Goal: Task Accomplishment & Management: Manage account settings

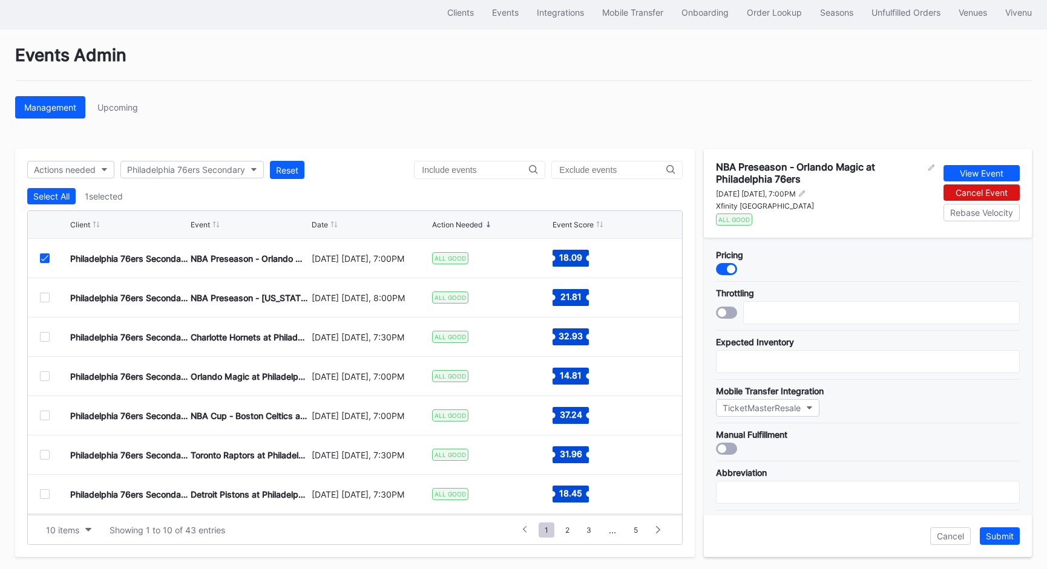
scroll to position [349, 0]
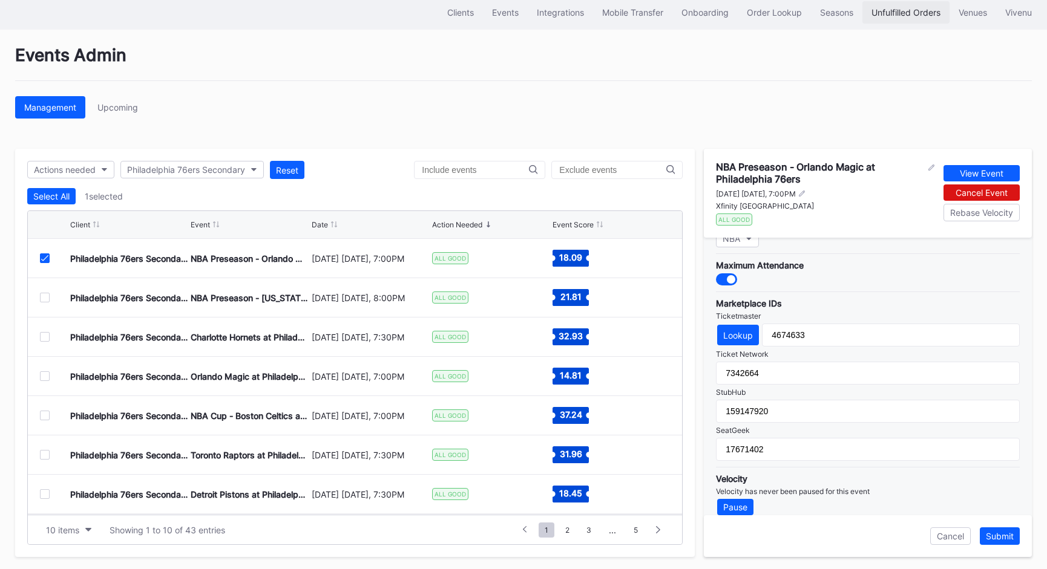
click at [885, 9] on div "Unfulfilled Orders" at bounding box center [905, 12] width 69 height 10
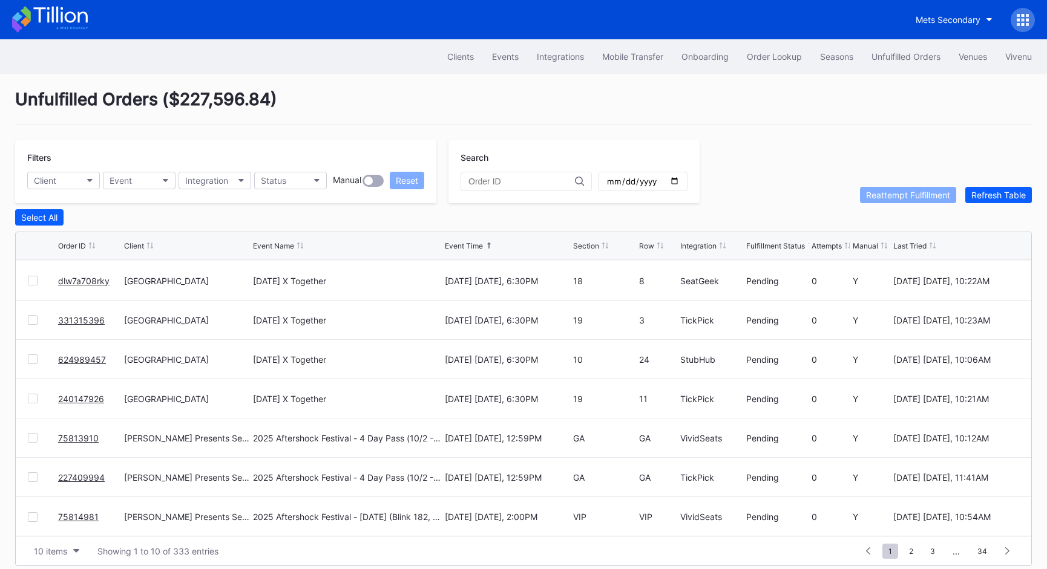
scroll to position [9, 0]
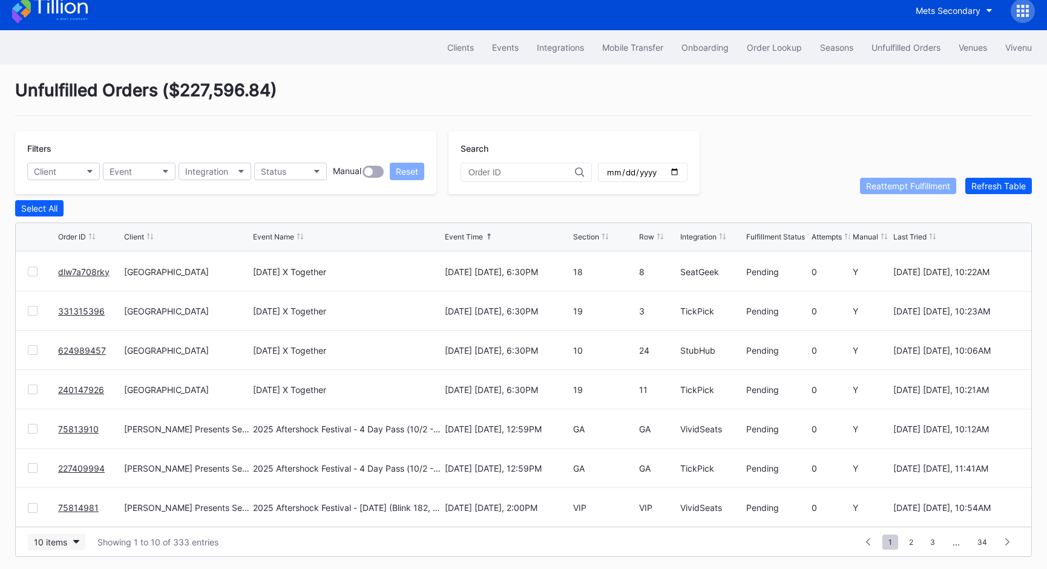
click at [62, 540] on div "10 items" at bounding box center [50, 542] width 33 height 10
click at [59, 465] on div "50 items" at bounding box center [54, 464] width 34 height 10
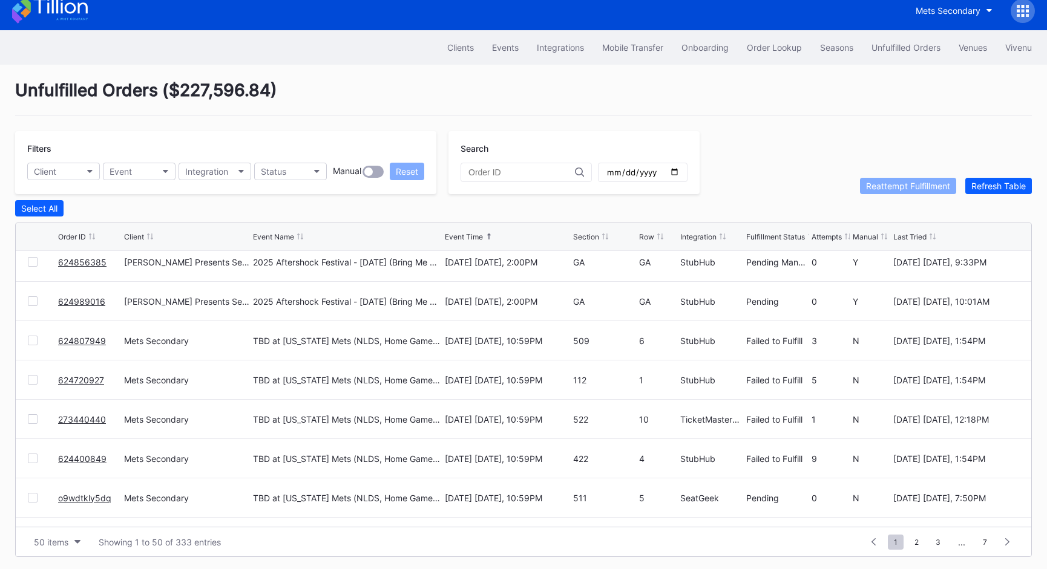
scroll to position [0, 0]
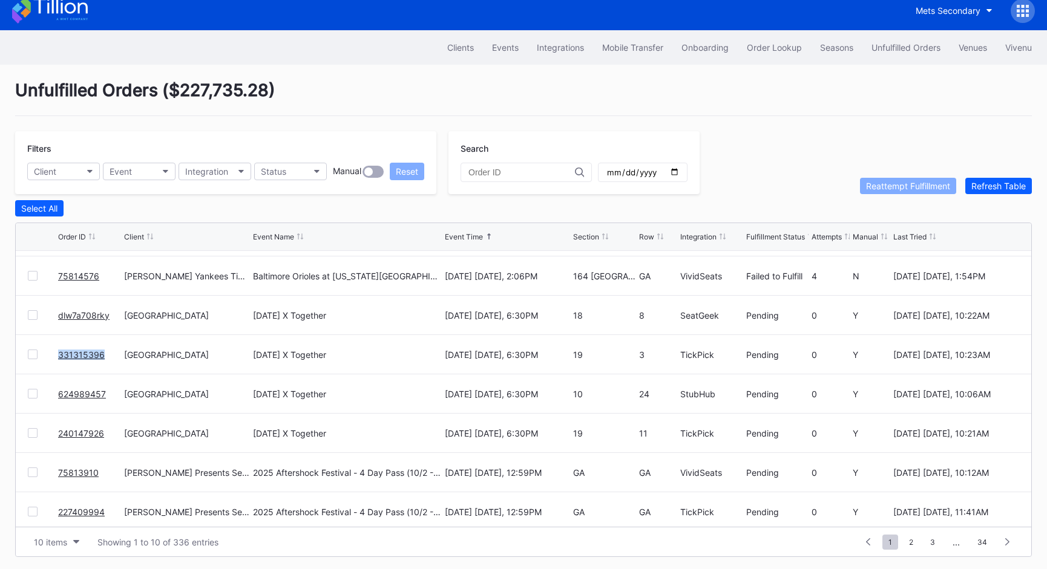
scroll to position [117, 0]
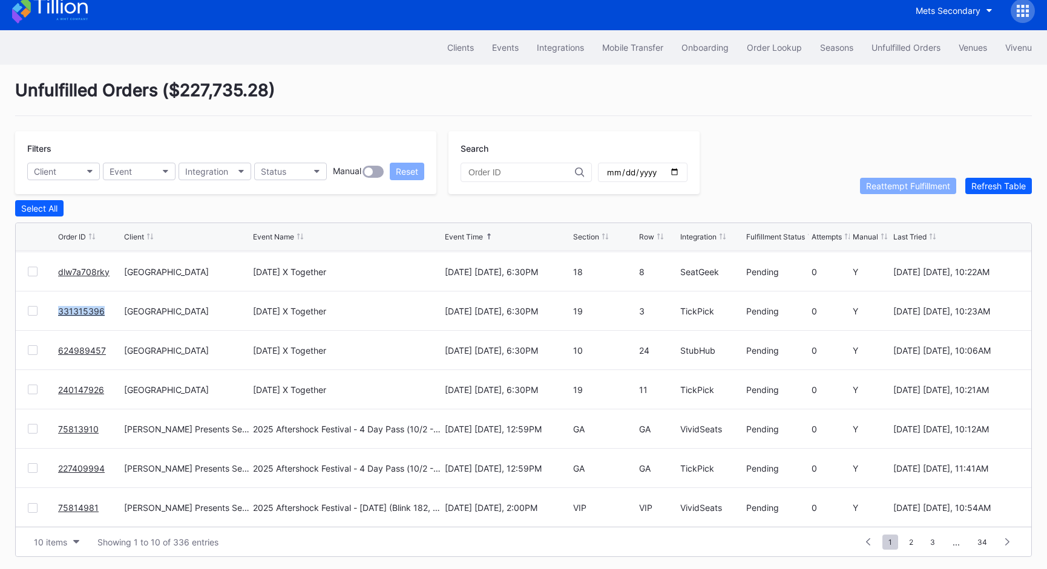
click at [87, 346] on link "624989457" at bounding box center [82, 351] width 48 height 10
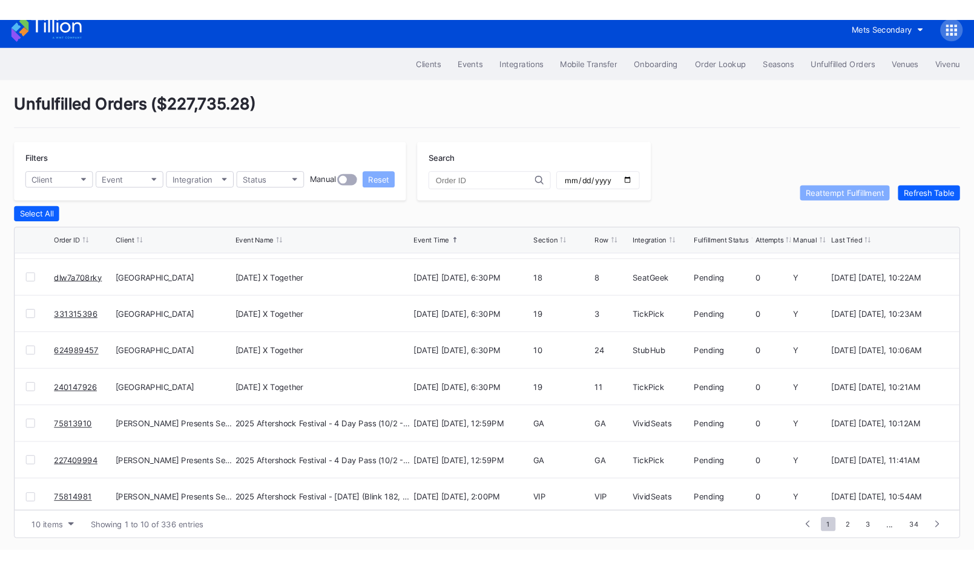
scroll to position [117, 0]
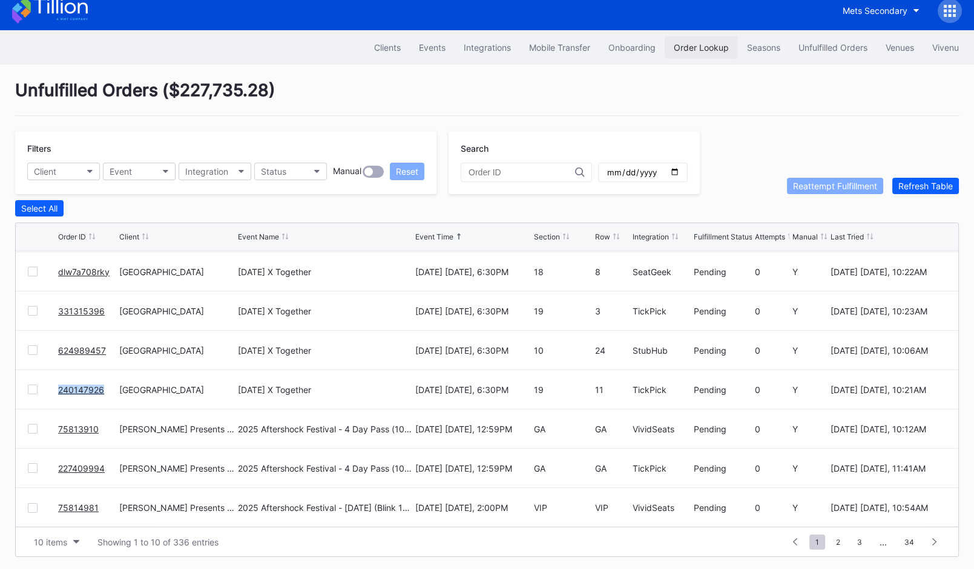
click at [712, 48] on div "Order Lookup" at bounding box center [701, 47] width 55 height 10
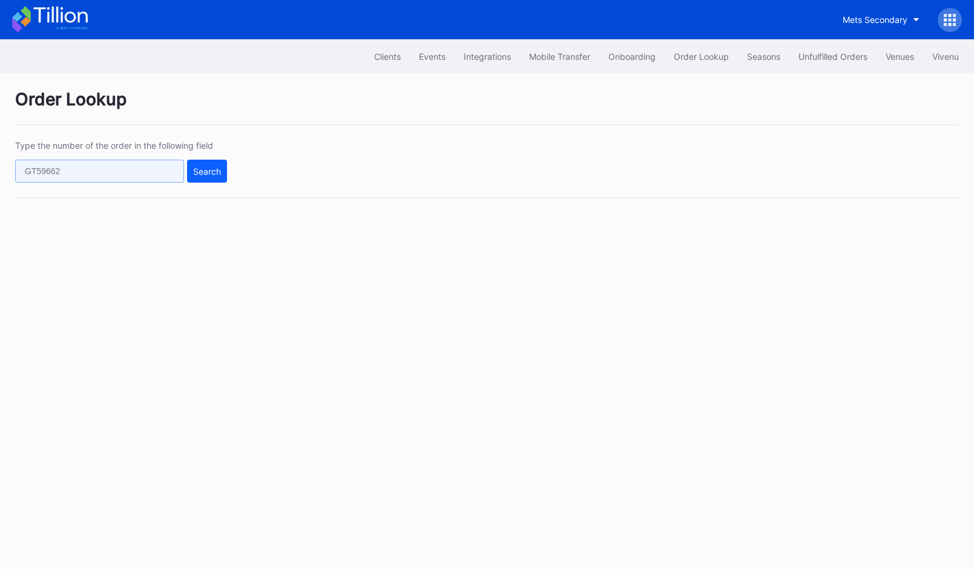
click at [176, 170] on input "text" at bounding box center [99, 171] width 169 height 23
paste input "624912808"
type input "624912808"
click at [219, 169] on div "Search" at bounding box center [207, 171] width 28 height 10
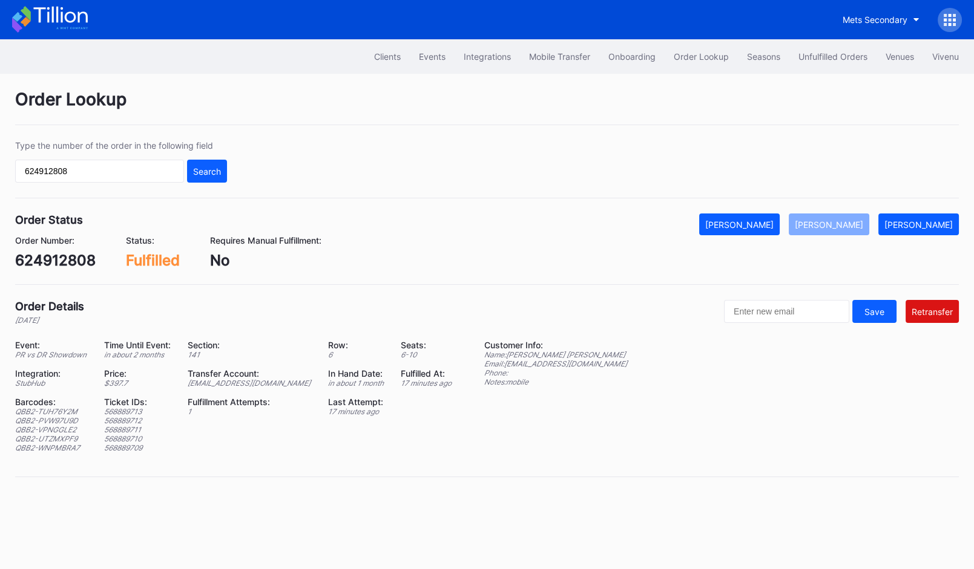
click at [279, 381] on div "ed-8158523@eventdynamic.com" at bounding box center [250, 383] width 125 height 9
copy div "ed-8158523@eventdynamic.com"
click at [50, 255] on div "624912808" at bounding box center [55, 261] width 80 height 18
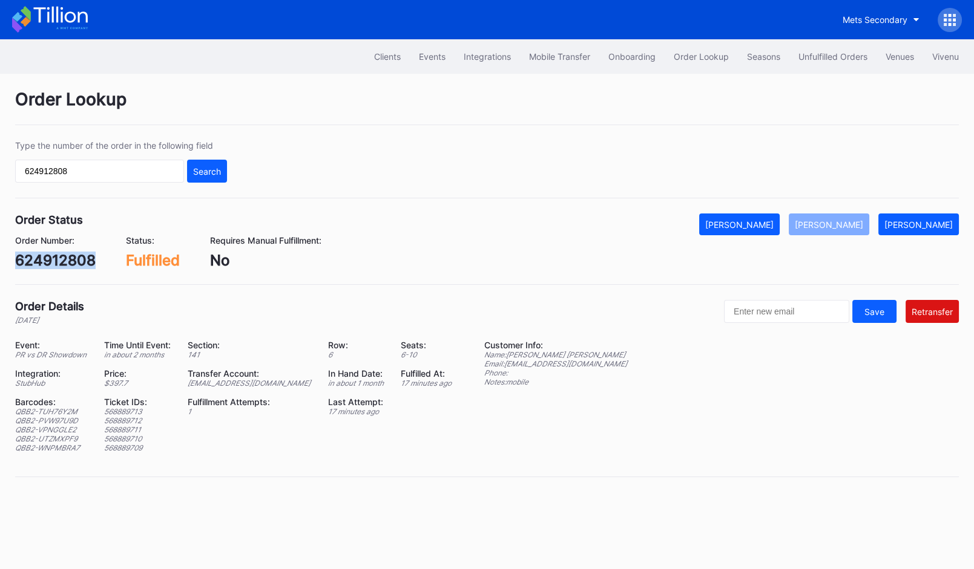
click at [50, 255] on div "624912808" at bounding box center [55, 261] width 80 height 18
copy div "624912808"
click at [814, 59] on div "Unfulfilled Orders" at bounding box center [832, 56] width 69 height 10
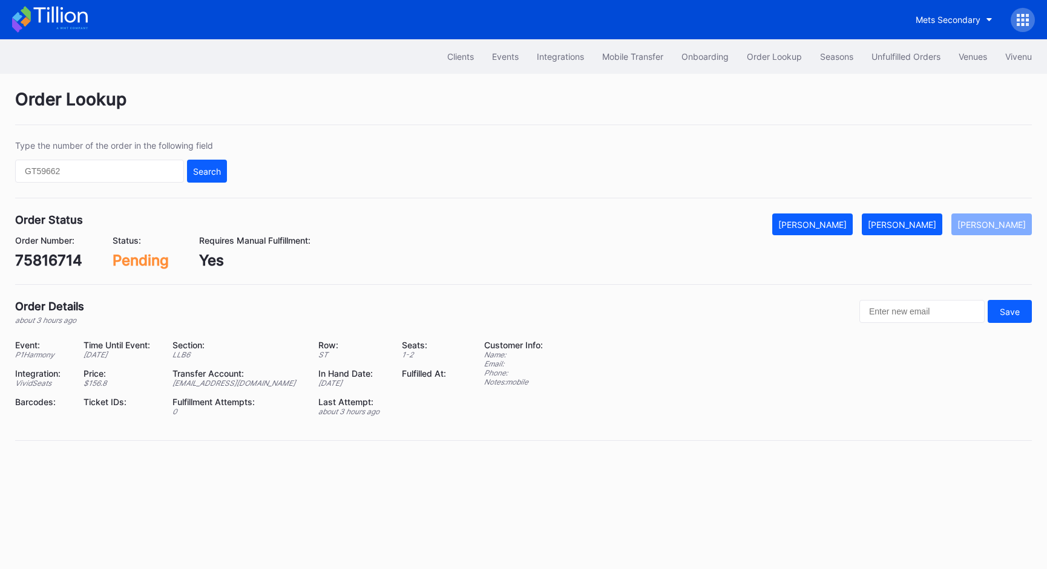
click at [65, 255] on div "75816714" at bounding box center [48, 261] width 67 height 18
copy div "75816714"
click at [914, 215] on button "[PERSON_NAME]" at bounding box center [902, 225] width 80 height 22
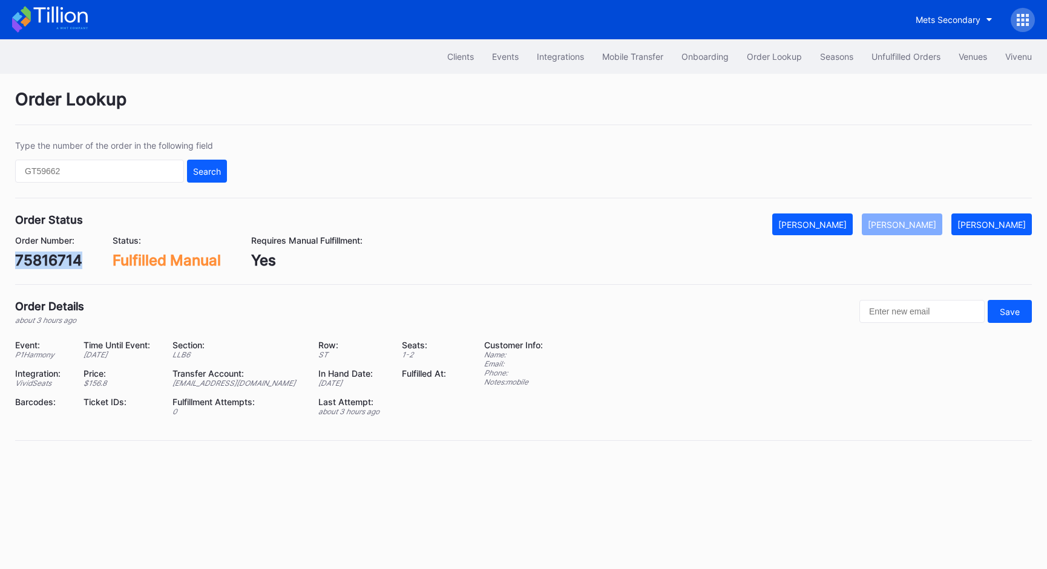
copy div "75816714"
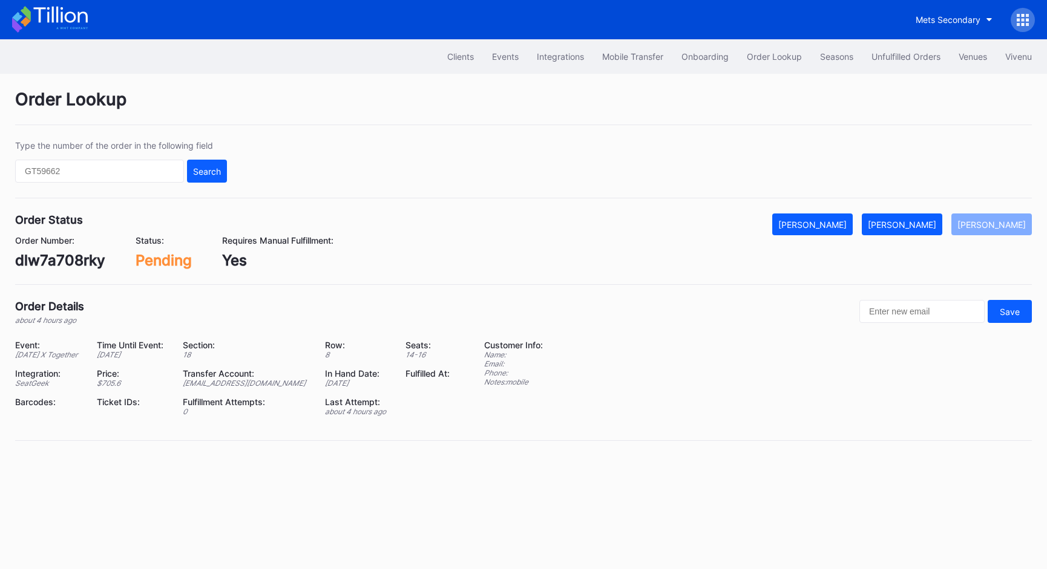
click at [81, 255] on div "dlw7a708rky" at bounding box center [60, 261] width 90 height 18
copy div "dlw7a708rky"
click at [913, 226] on div "[PERSON_NAME]" at bounding box center [902, 225] width 68 height 10
click at [61, 254] on div "331315396" at bounding box center [53, 261] width 77 height 18
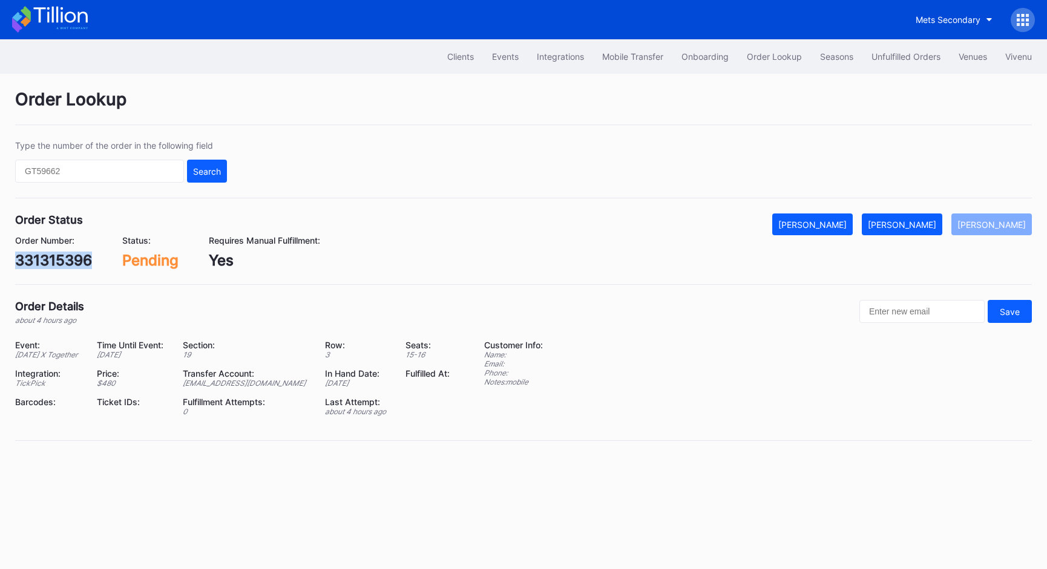
click at [61, 254] on div "331315396" at bounding box center [53, 261] width 77 height 18
copy div "331315396"
click at [922, 222] on div "[PERSON_NAME]" at bounding box center [902, 225] width 68 height 10
click at [90, 258] on div "624989457" at bounding box center [56, 261] width 82 height 18
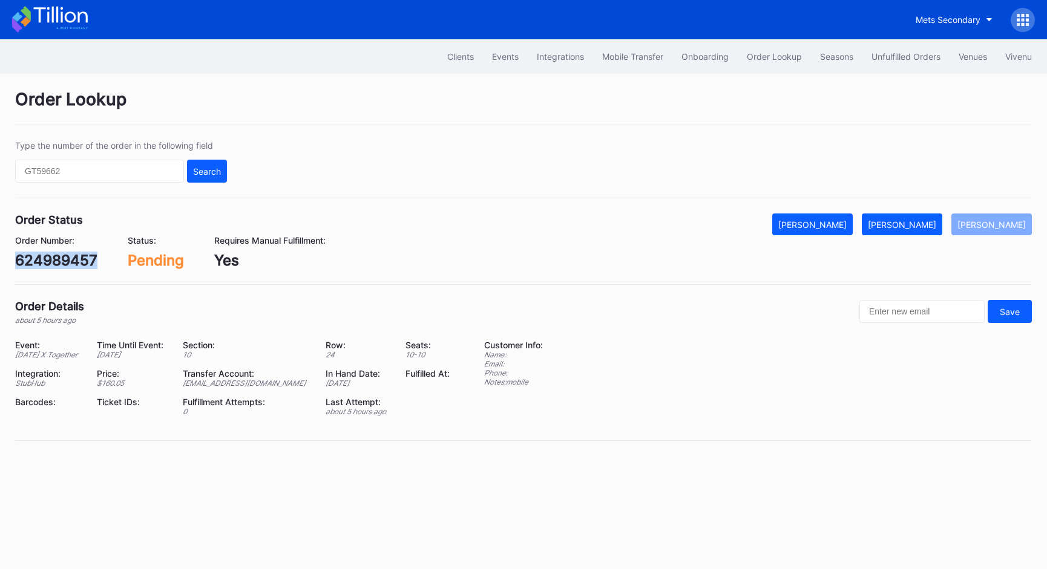
copy div "624989457"
click at [919, 220] on div "[PERSON_NAME]" at bounding box center [902, 225] width 68 height 10
click at [79, 260] on div "240147926" at bounding box center [55, 261] width 80 height 18
copy div "240147926"
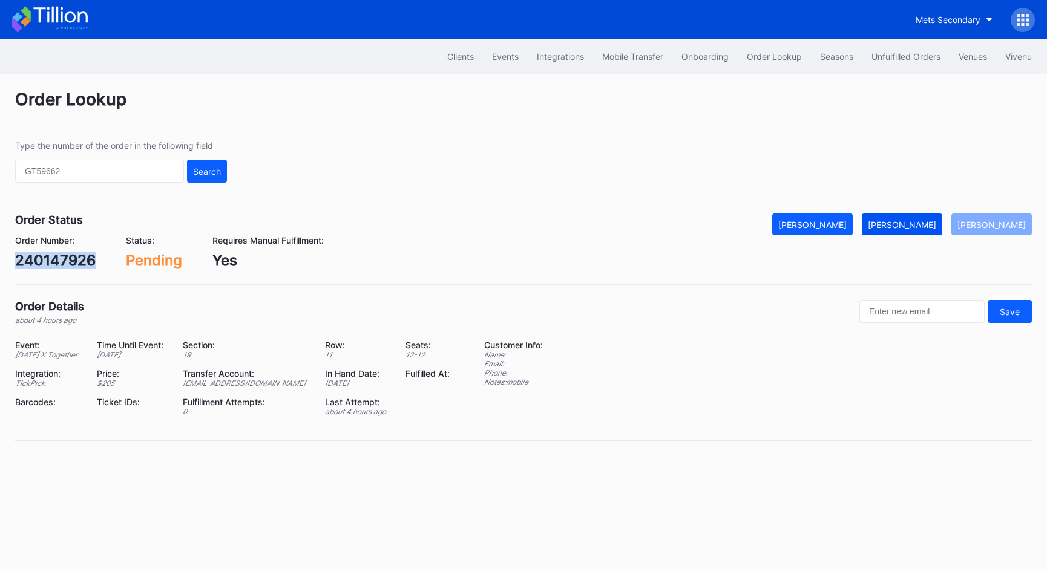
click at [916, 223] on div "[PERSON_NAME]" at bounding box center [902, 225] width 68 height 10
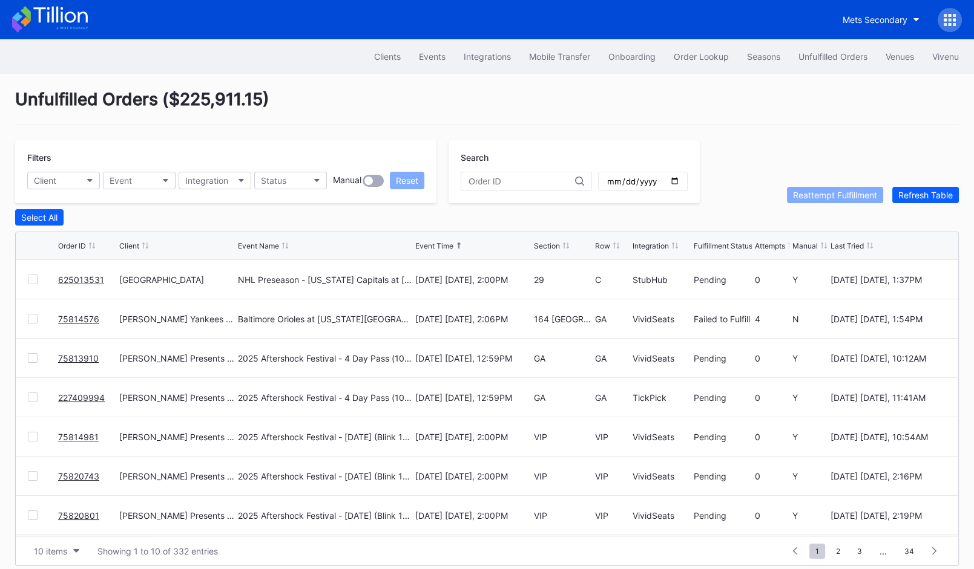
scroll to position [9, 0]
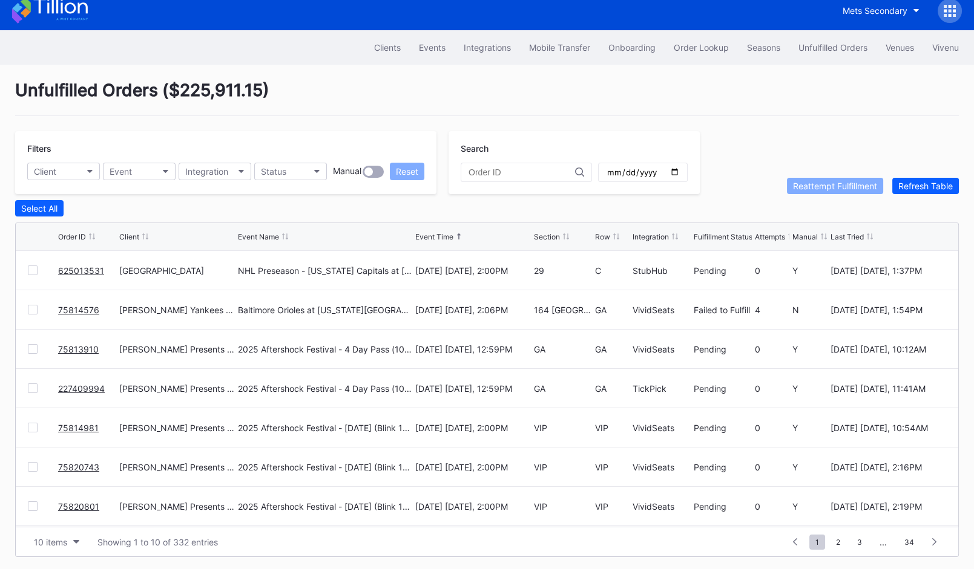
click at [85, 307] on link "75814576" at bounding box center [78, 310] width 41 height 10
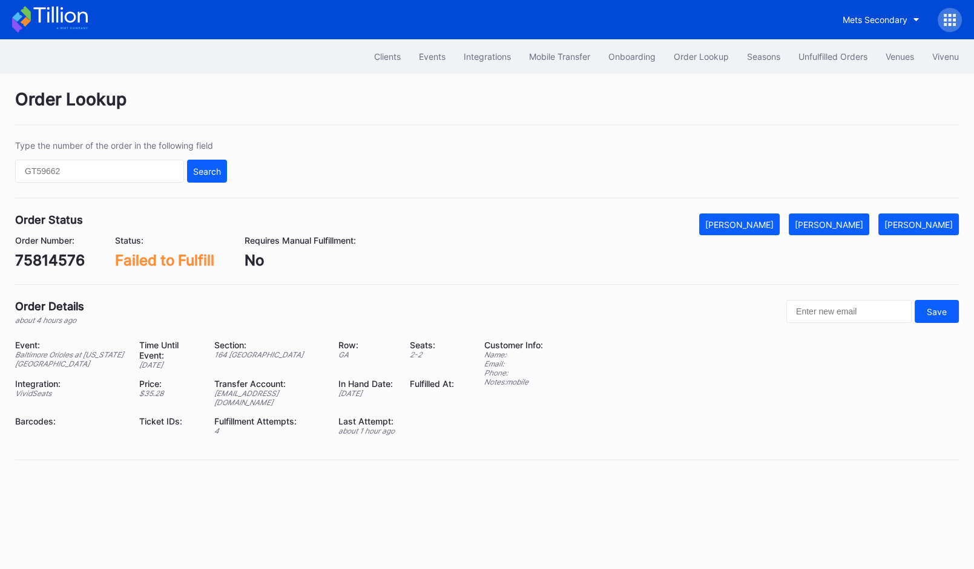
click at [70, 260] on div "75814576" at bounding box center [50, 261] width 70 height 18
copy div "75814576"
click at [853, 226] on div "[PERSON_NAME]" at bounding box center [829, 225] width 68 height 10
